Goal: Task Accomplishment & Management: Use online tool/utility

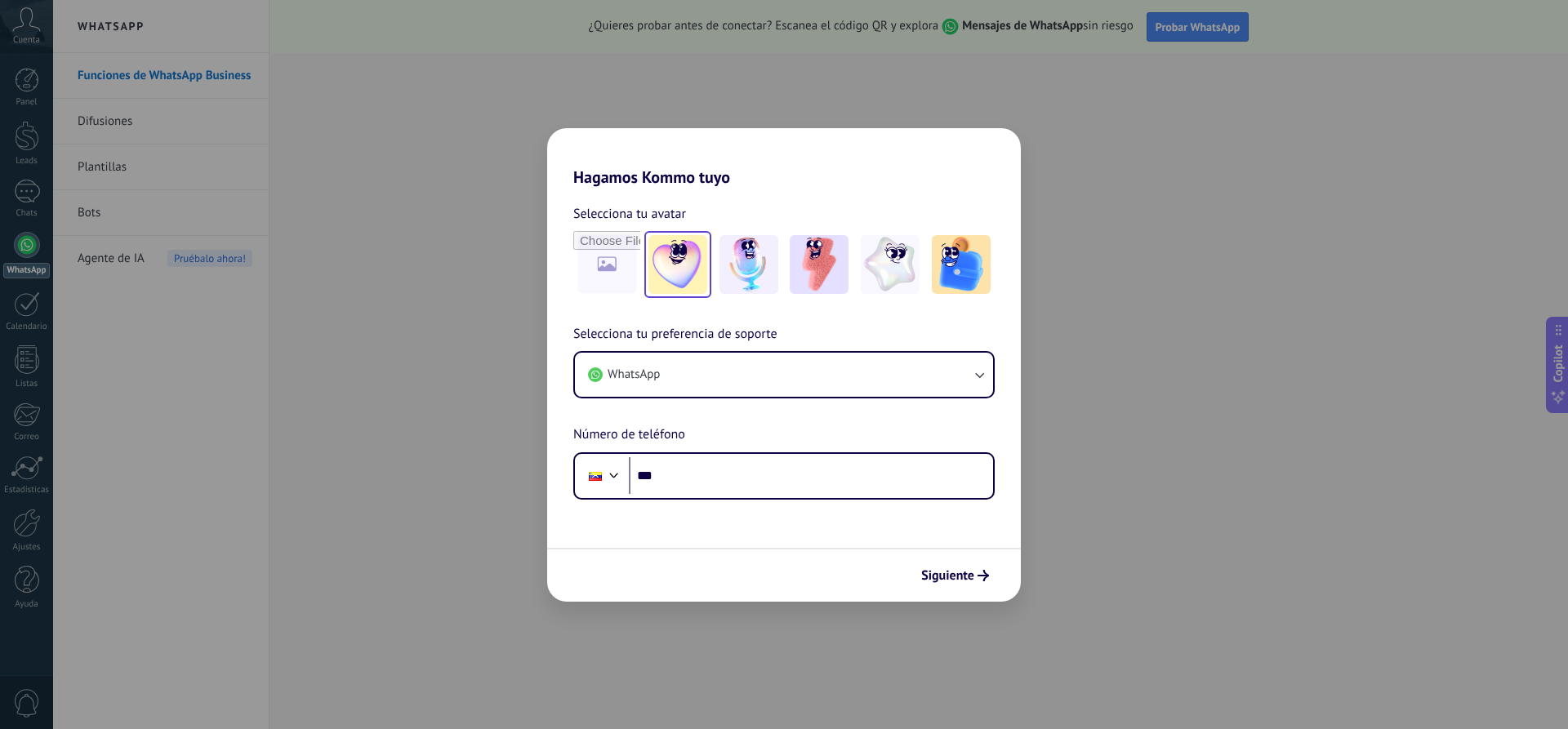
click at [680, 272] on img at bounding box center [678, 265] width 58 height 58
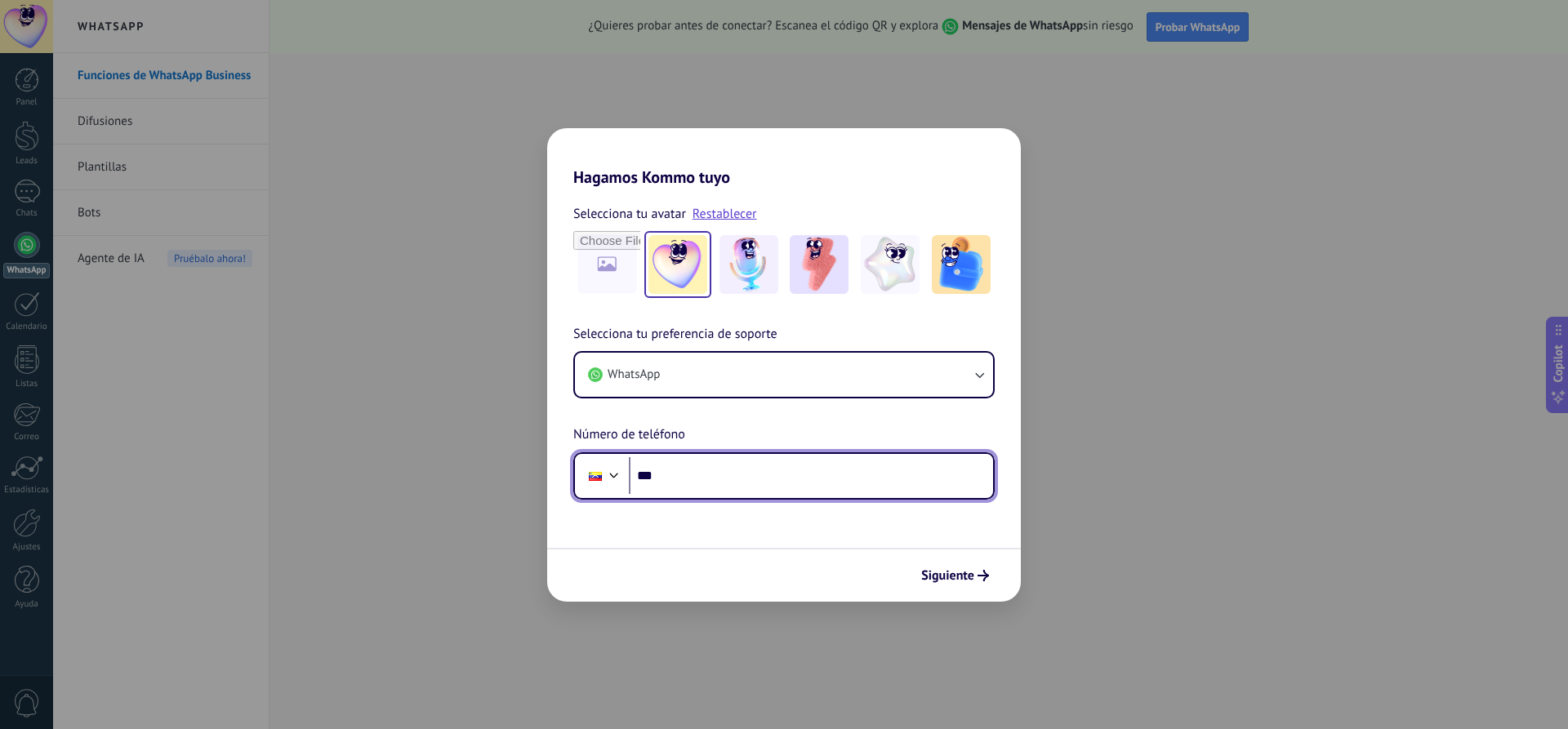
click at [703, 482] on input "***" at bounding box center [810, 475] width 364 height 37
type input "**********"
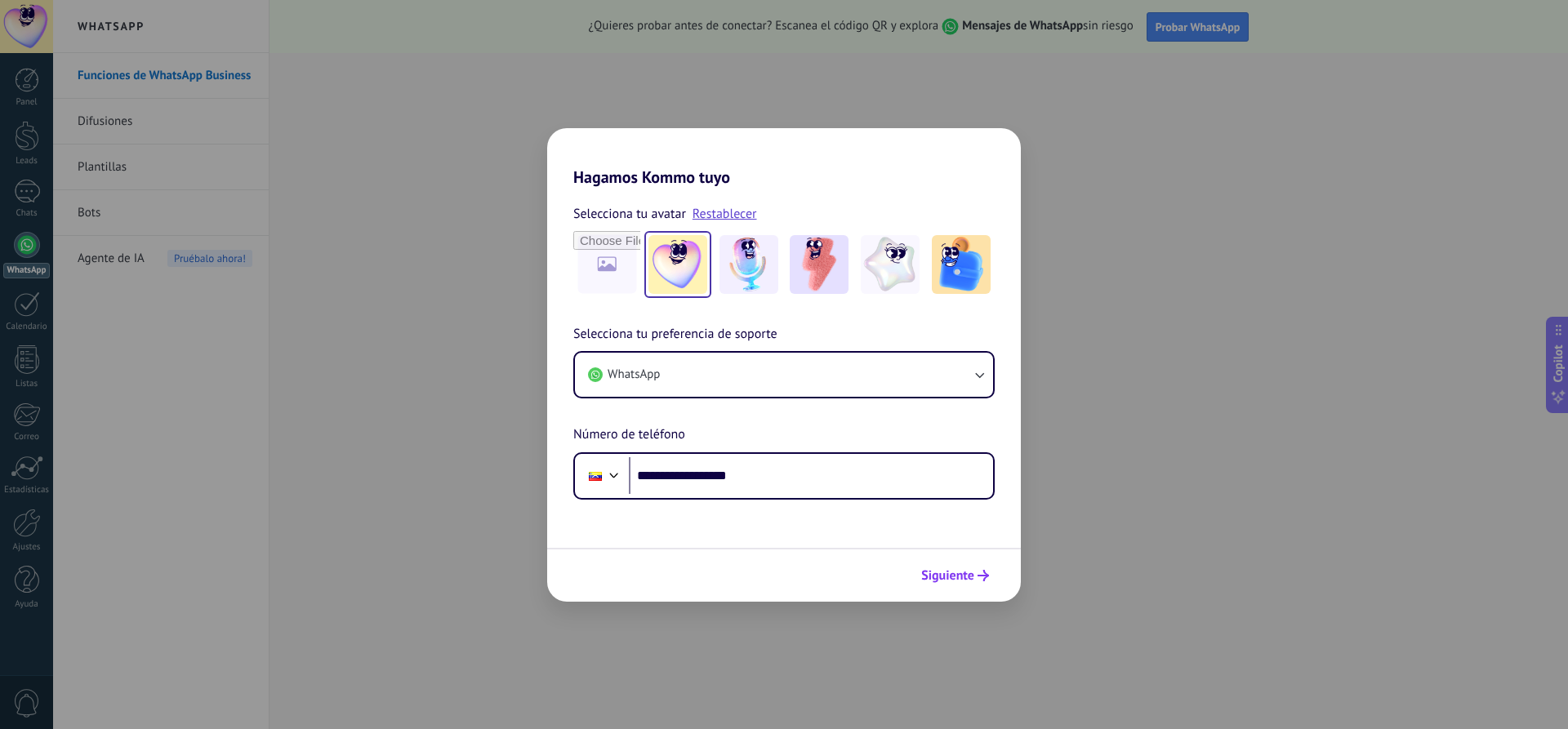
click at [939, 584] on button "Siguiente" at bounding box center [955, 576] width 82 height 27
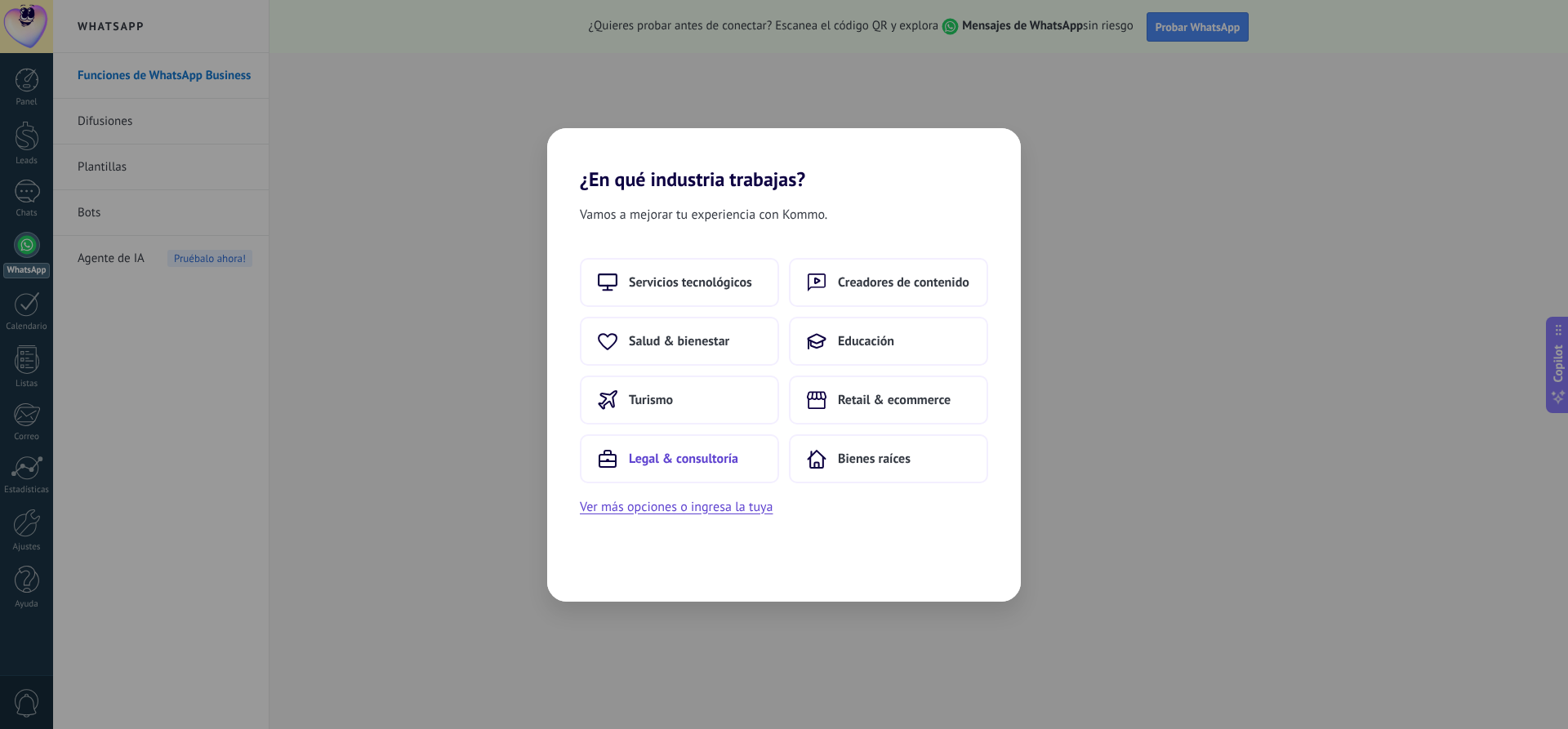
click at [717, 474] on button "Legal & consultoría" at bounding box center [679, 459] width 199 height 49
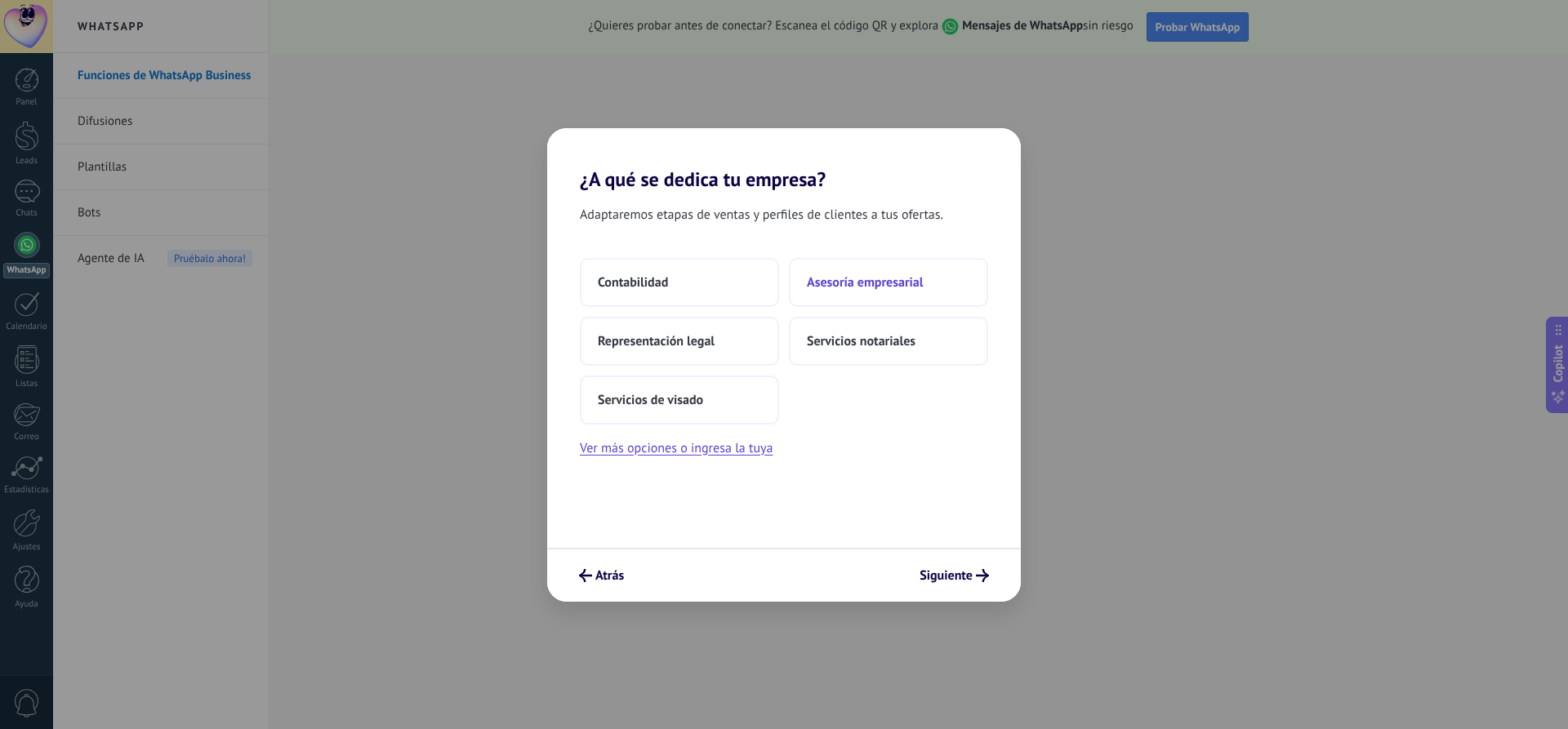
click at [854, 276] on span "Asesoría empresarial" at bounding box center [864, 283] width 116 height 16
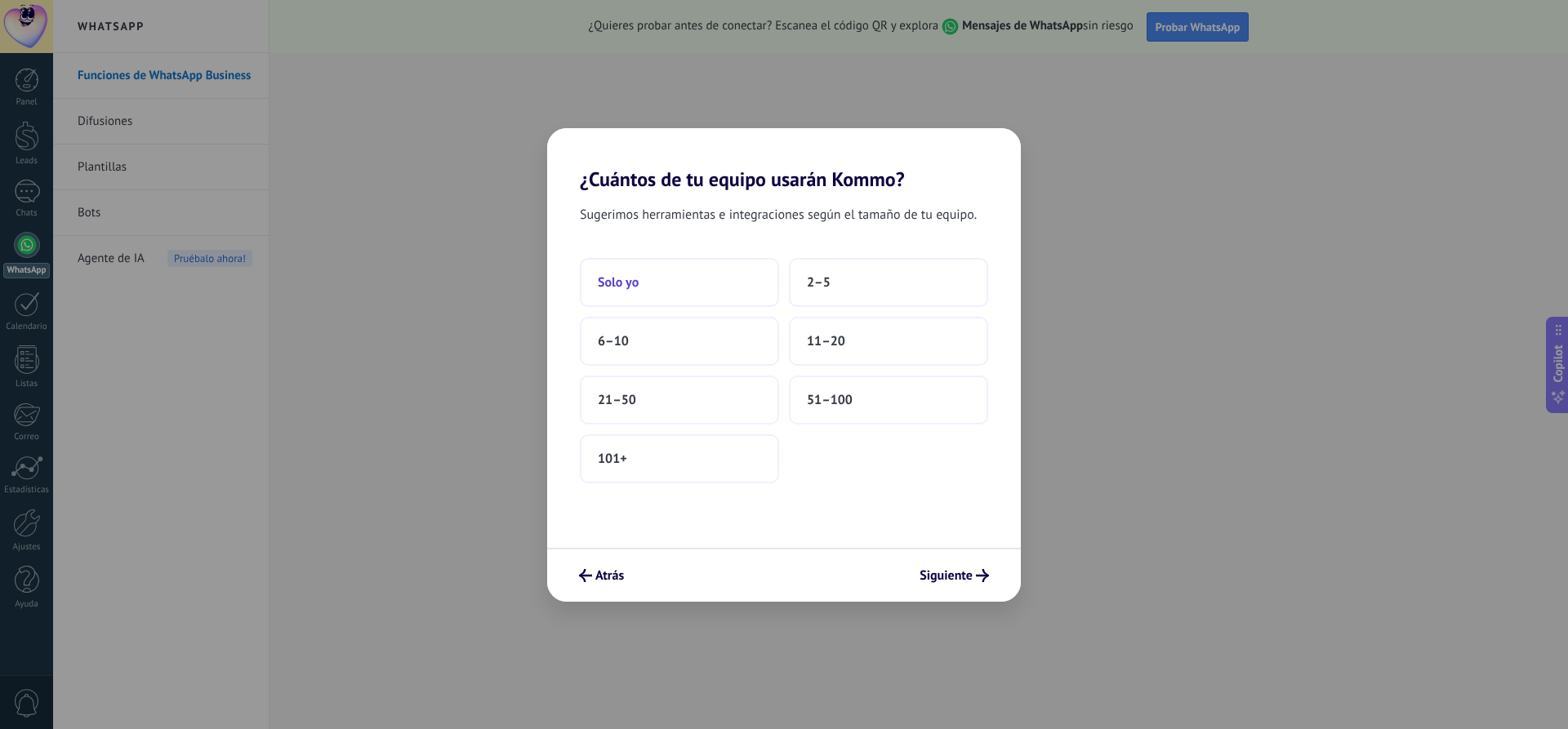
click at [629, 279] on span "Solo yo" at bounding box center [618, 283] width 41 height 16
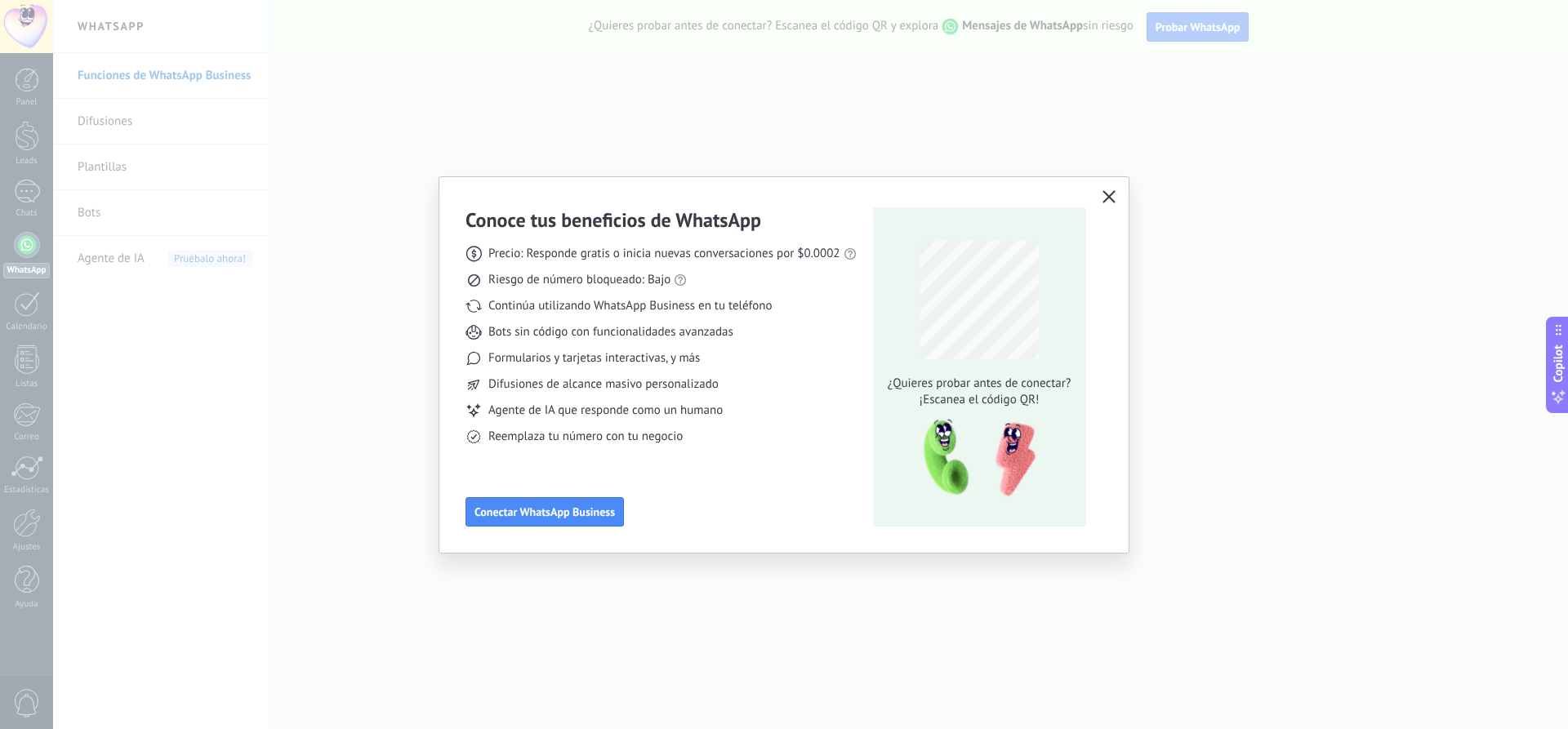
click at [1113, 205] on button "button" at bounding box center [1108, 197] width 21 height 23
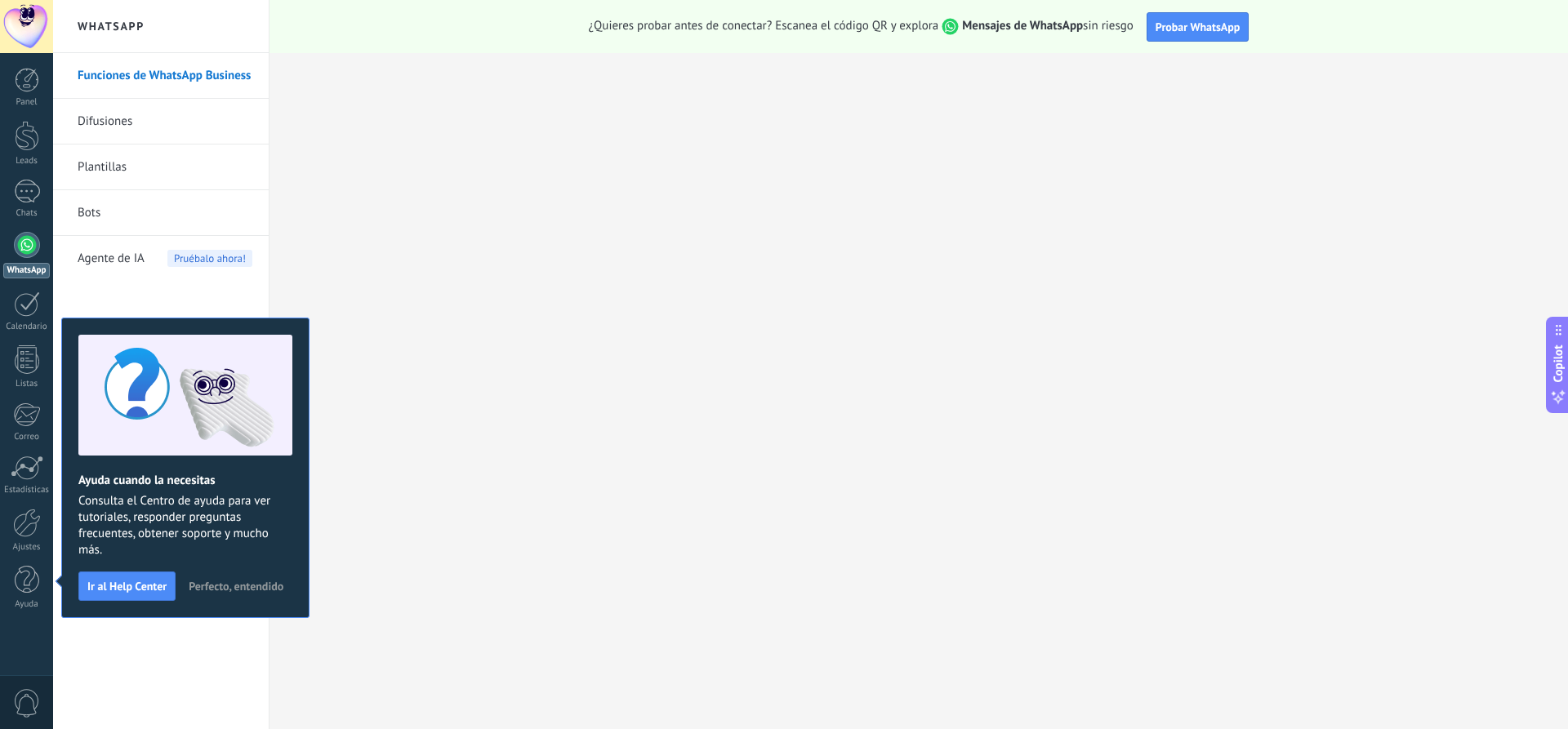
click at [14, 244] on div at bounding box center [26, 245] width 26 height 26
click at [169, 124] on link "Difusiones" at bounding box center [165, 121] width 175 height 46
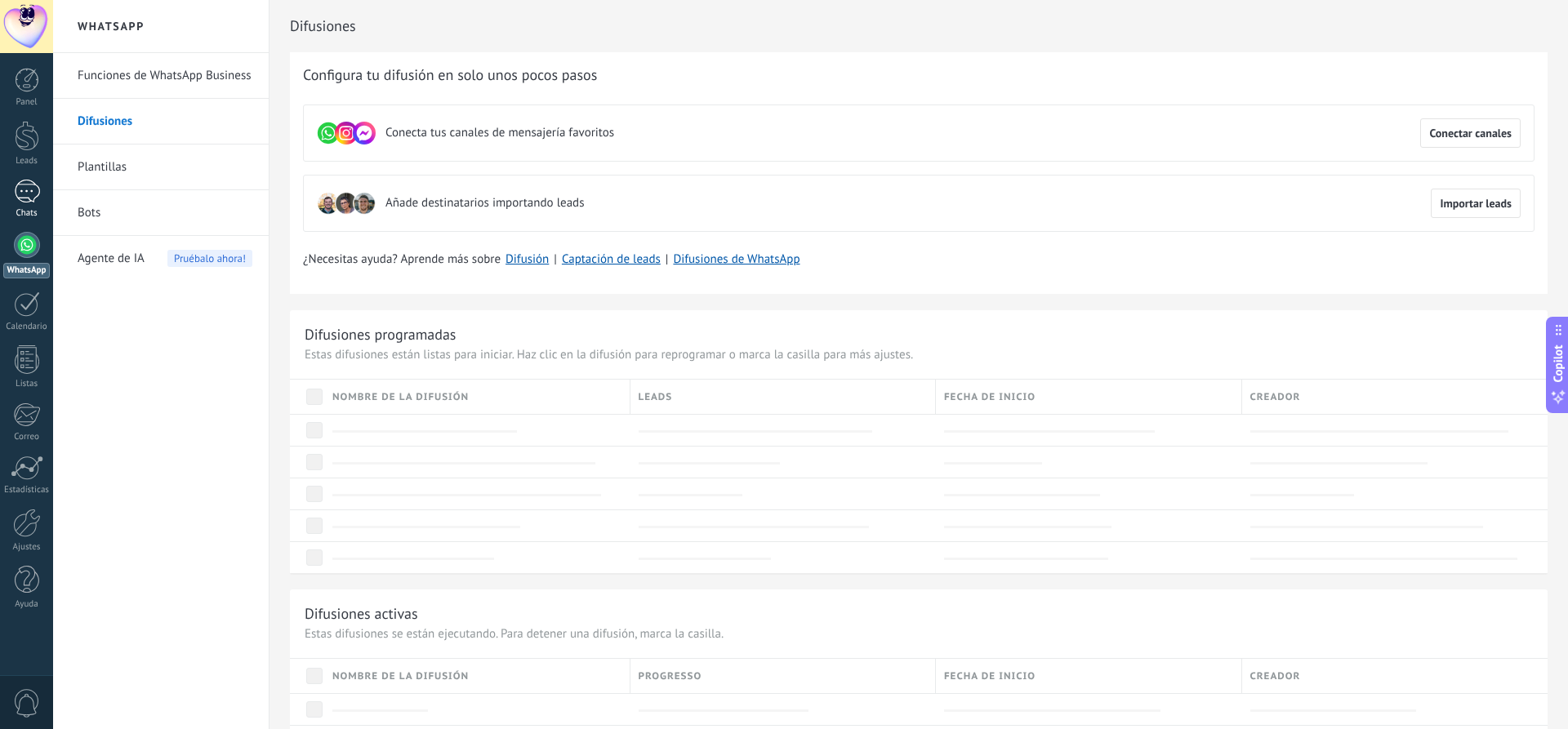
click at [35, 194] on div at bounding box center [26, 192] width 26 height 24
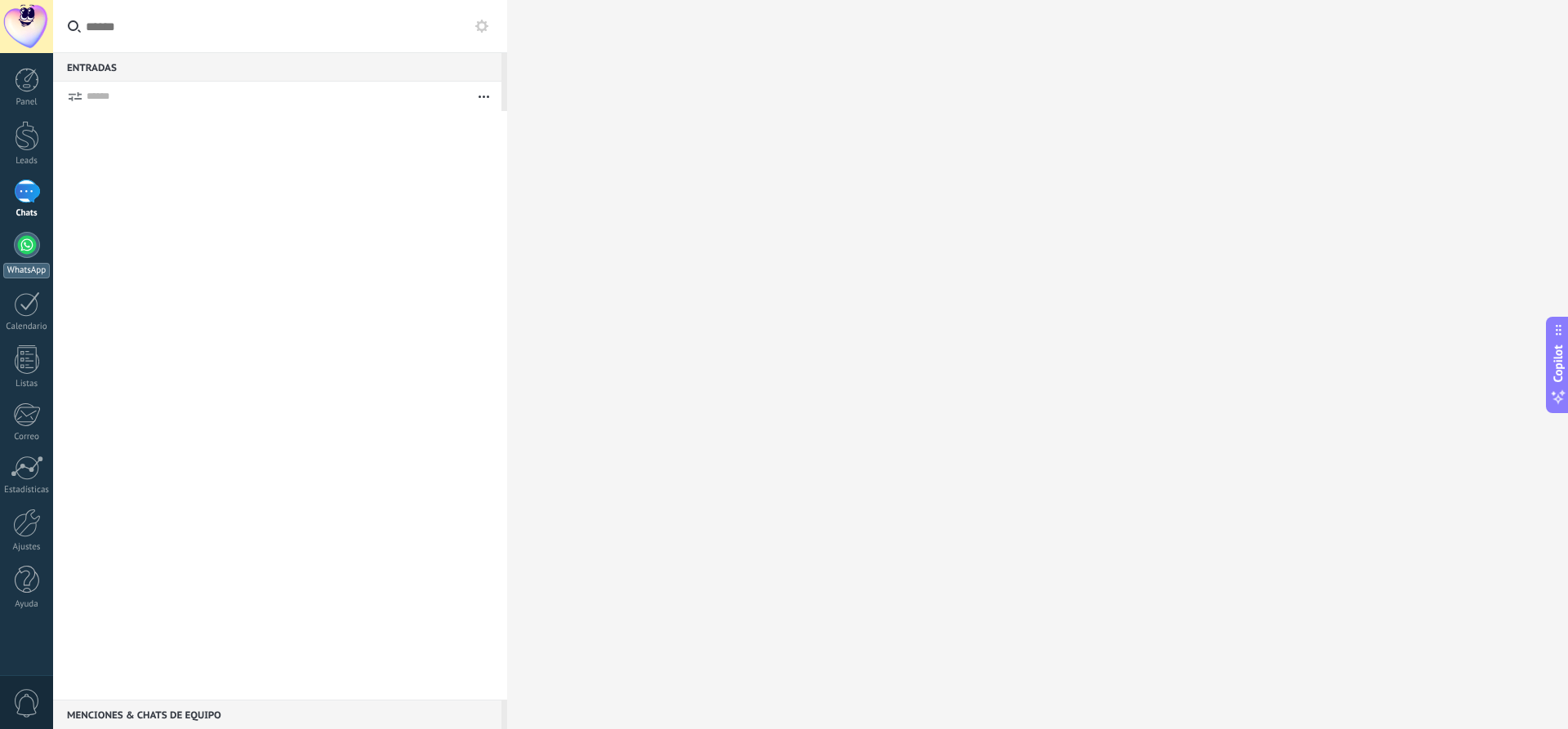
click at [25, 261] on link "WhatsApp" at bounding box center [26, 255] width 53 height 47
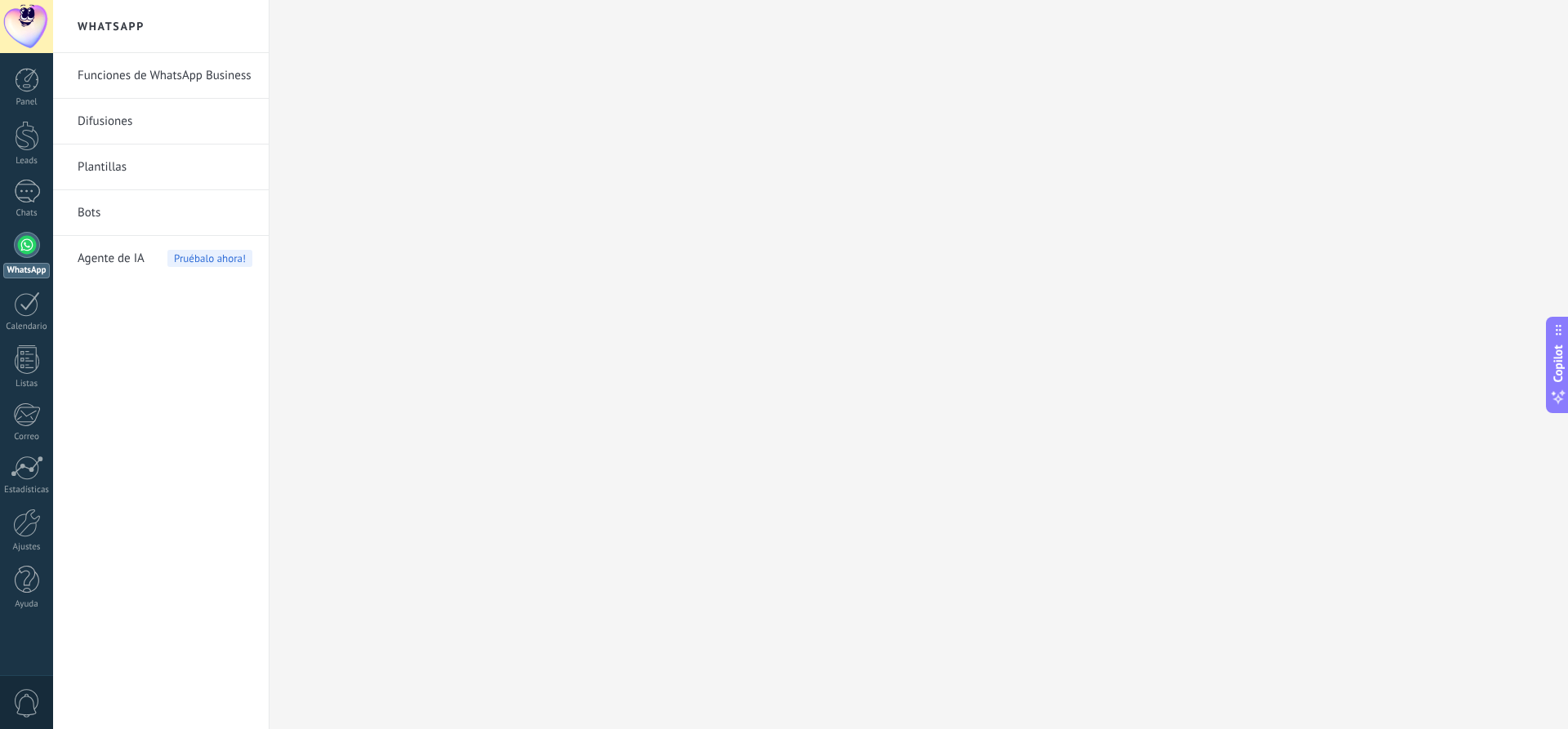
click at [27, 32] on div at bounding box center [26, 26] width 53 height 53
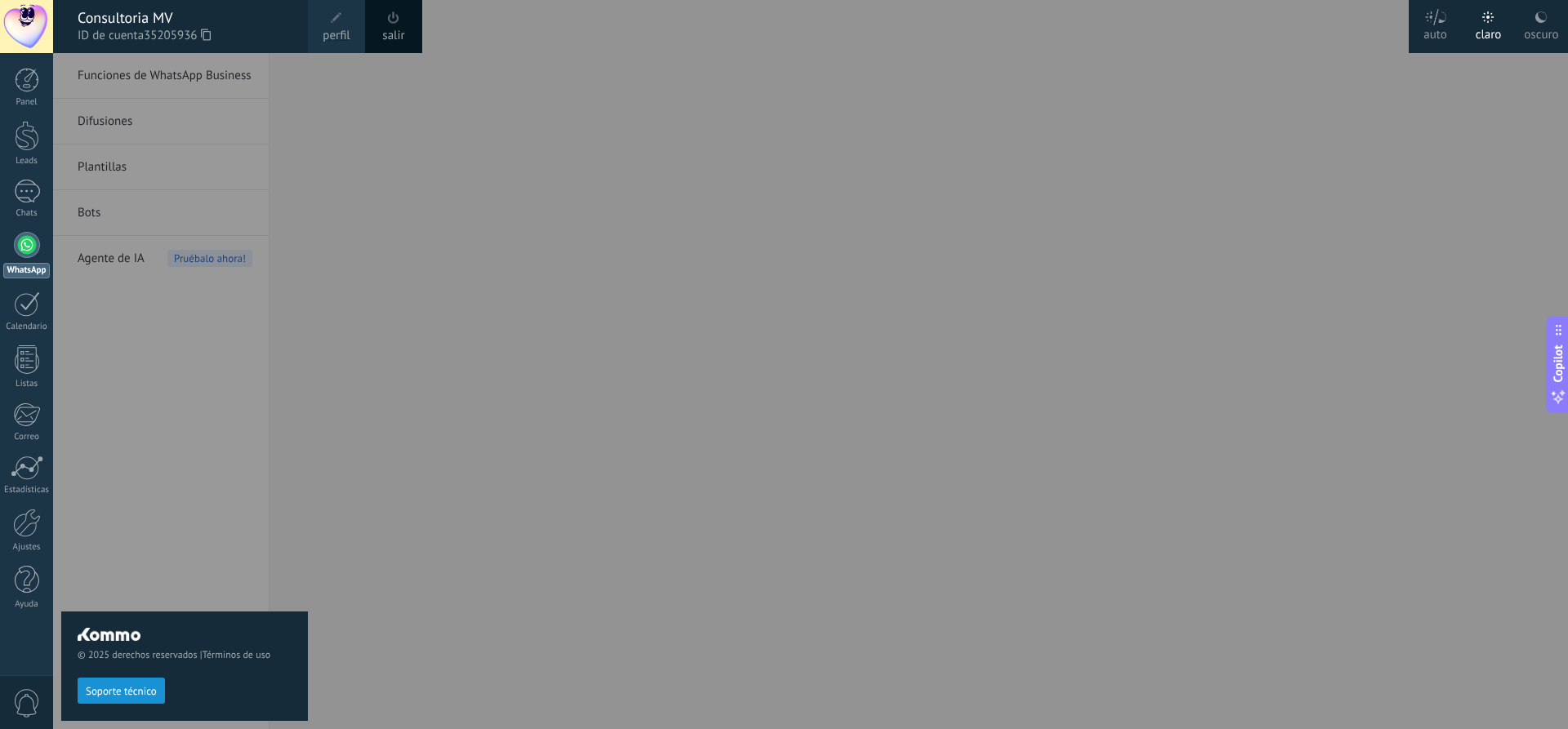
click at [397, 437] on div at bounding box center [836, 364] width 1568 height 729
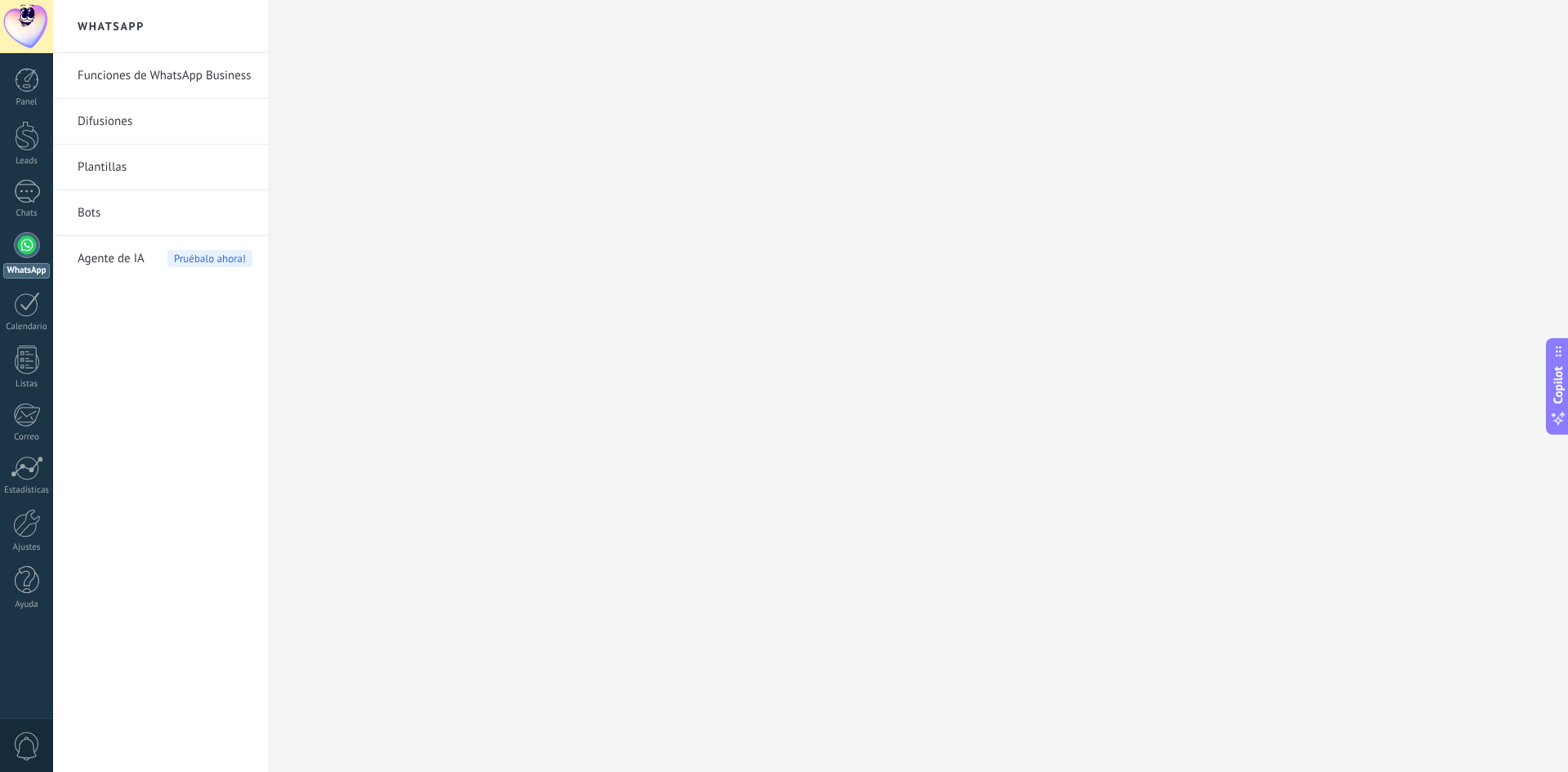
click at [226, 89] on link "Funciones de WhatsApp Business" at bounding box center [165, 76] width 175 height 46
click at [98, 130] on link "Difusiones" at bounding box center [165, 121] width 175 height 46
click at [101, 186] on link "Plantillas" at bounding box center [165, 167] width 175 height 46
click at [37, 257] on link "WhatsApp" at bounding box center [26, 255] width 53 height 47
click at [113, 120] on link "Difusiones" at bounding box center [165, 121] width 175 height 46
